Goal: Task Accomplishment & Management: Manage account settings

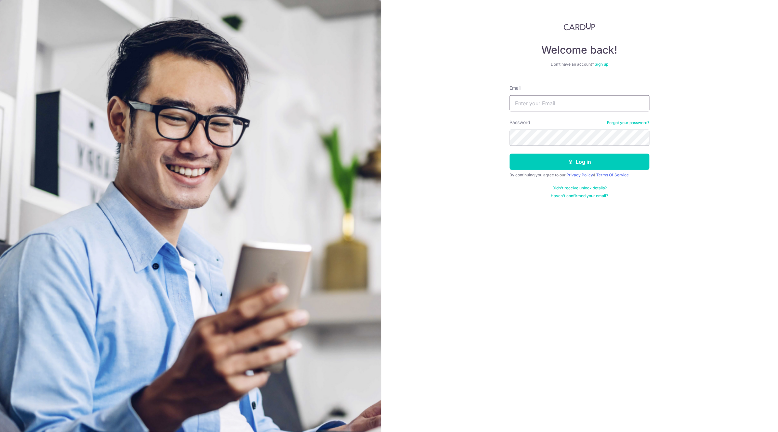
click at [581, 102] on input "Email" at bounding box center [580, 103] width 140 height 16
type input "[EMAIL_ADDRESS][DOMAIN_NAME]"
click at [510, 154] on button "Log in" at bounding box center [580, 162] width 140 height 16
click at [584, 161] on button "Log in" at bounding box center [580, 162] width 140 height 16
